Goal: Navigation & Orientation: Find specific page/section

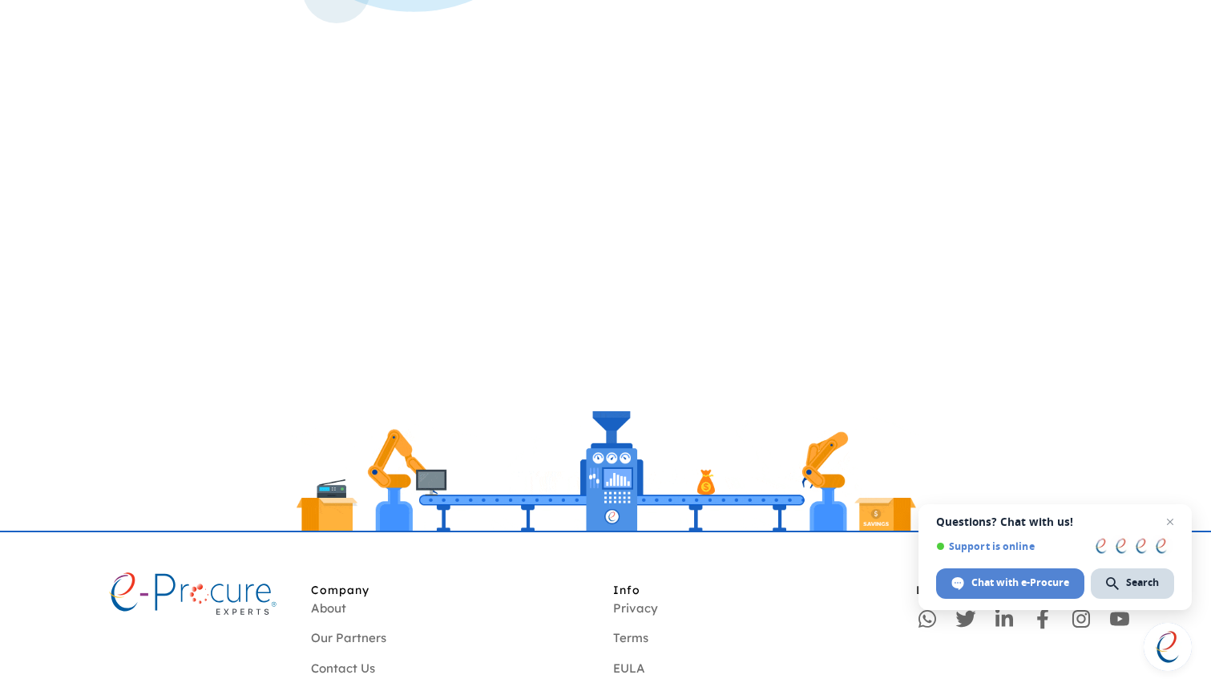
scroll to position [524, 0]
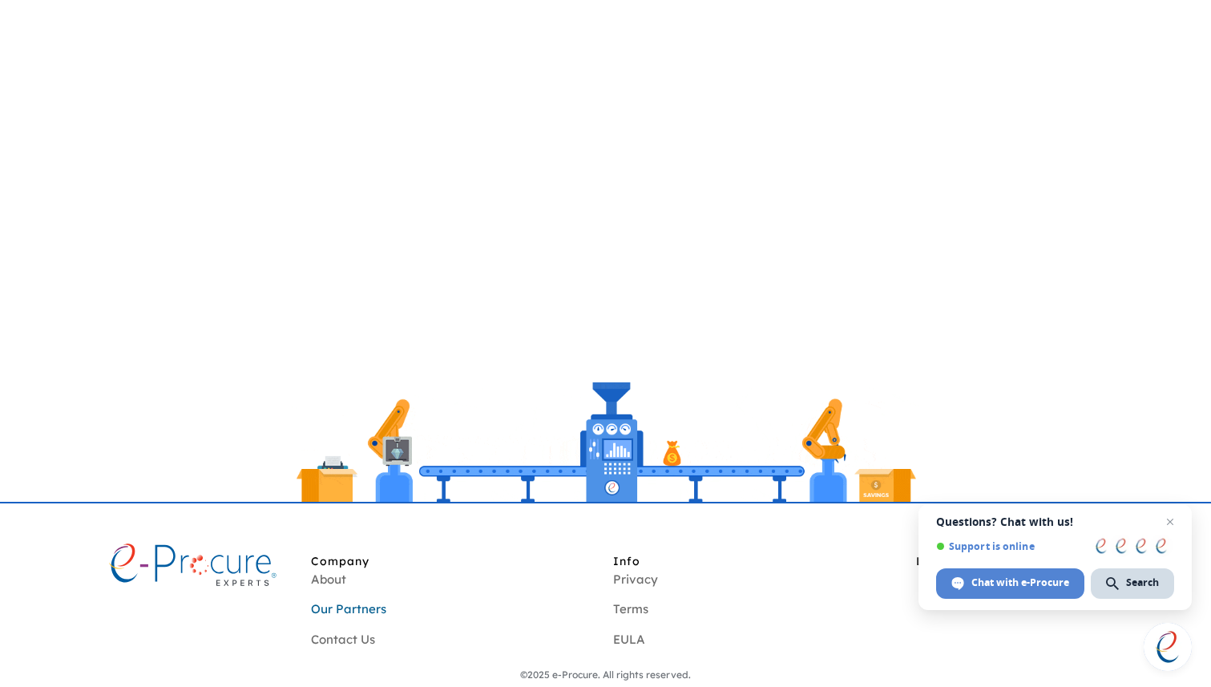
click at [329, 607] on link "Our Partners" at bounding box center [348, 608] width 75 height 15
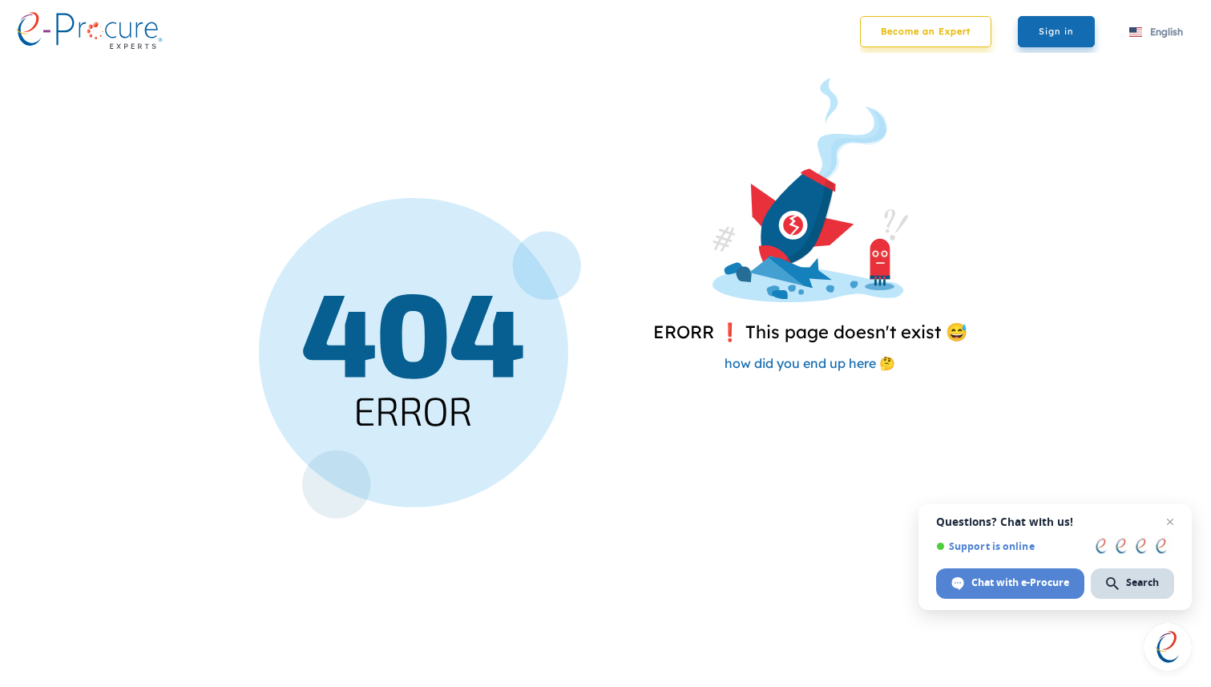
click at [902, 32] on link "Become an Expert" at bounding box center [925, 31] width 131 height 31
click at [1050, 37] on link "Sign in" at bounding box center [1056, 31] width 77 height 31
click at [83, 37] on img at bounding box center [89, 30] width 147 height 37
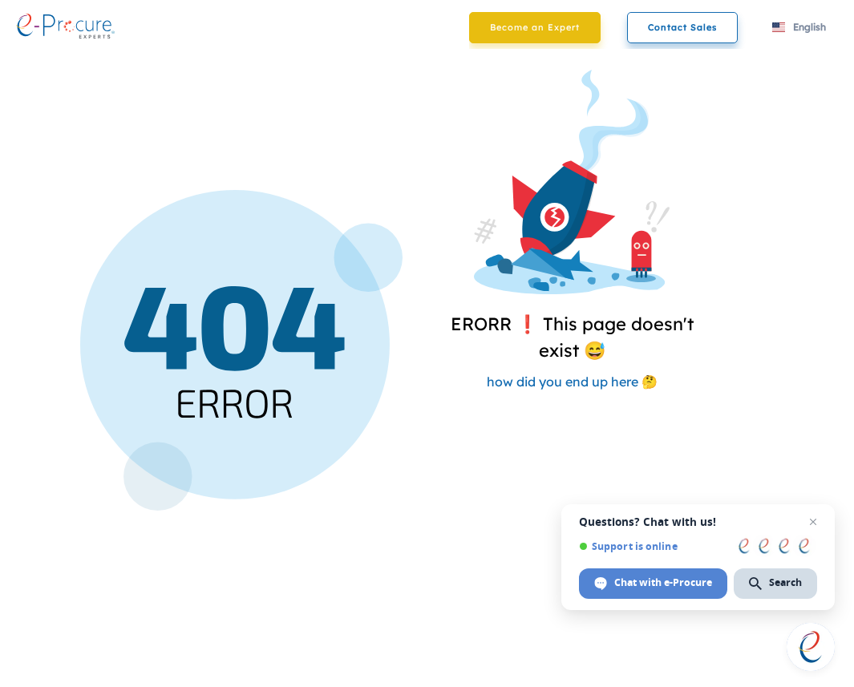
click at [674, 26] on link "Contact Sales" at bounding box center [682, 27] width 111 height 31
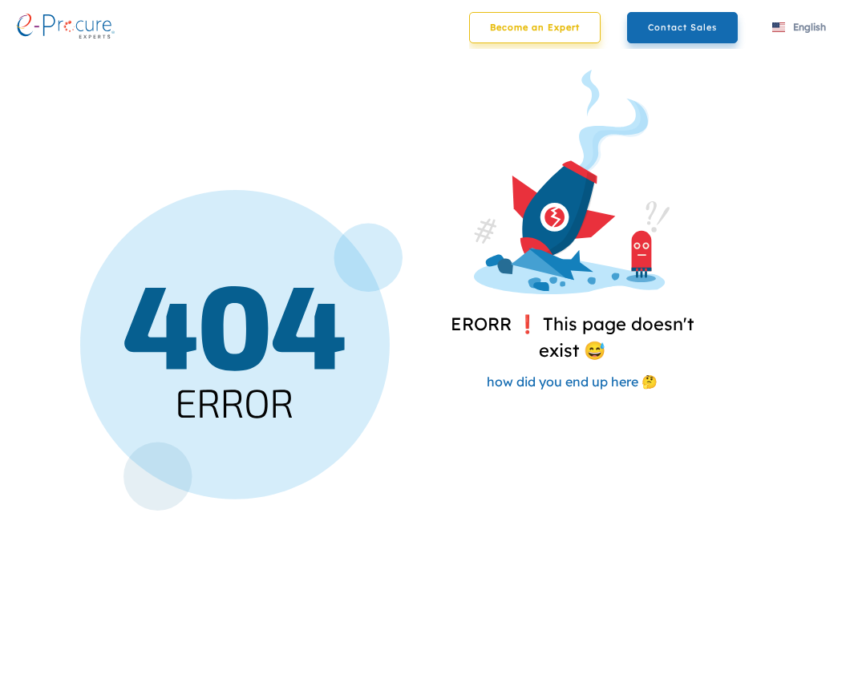
click at [511, 32] on link "Become an Expert" at bounding box center [534, 27] width 131 height 31
